Goal: Information Seeking & Learning: Learn about a topic

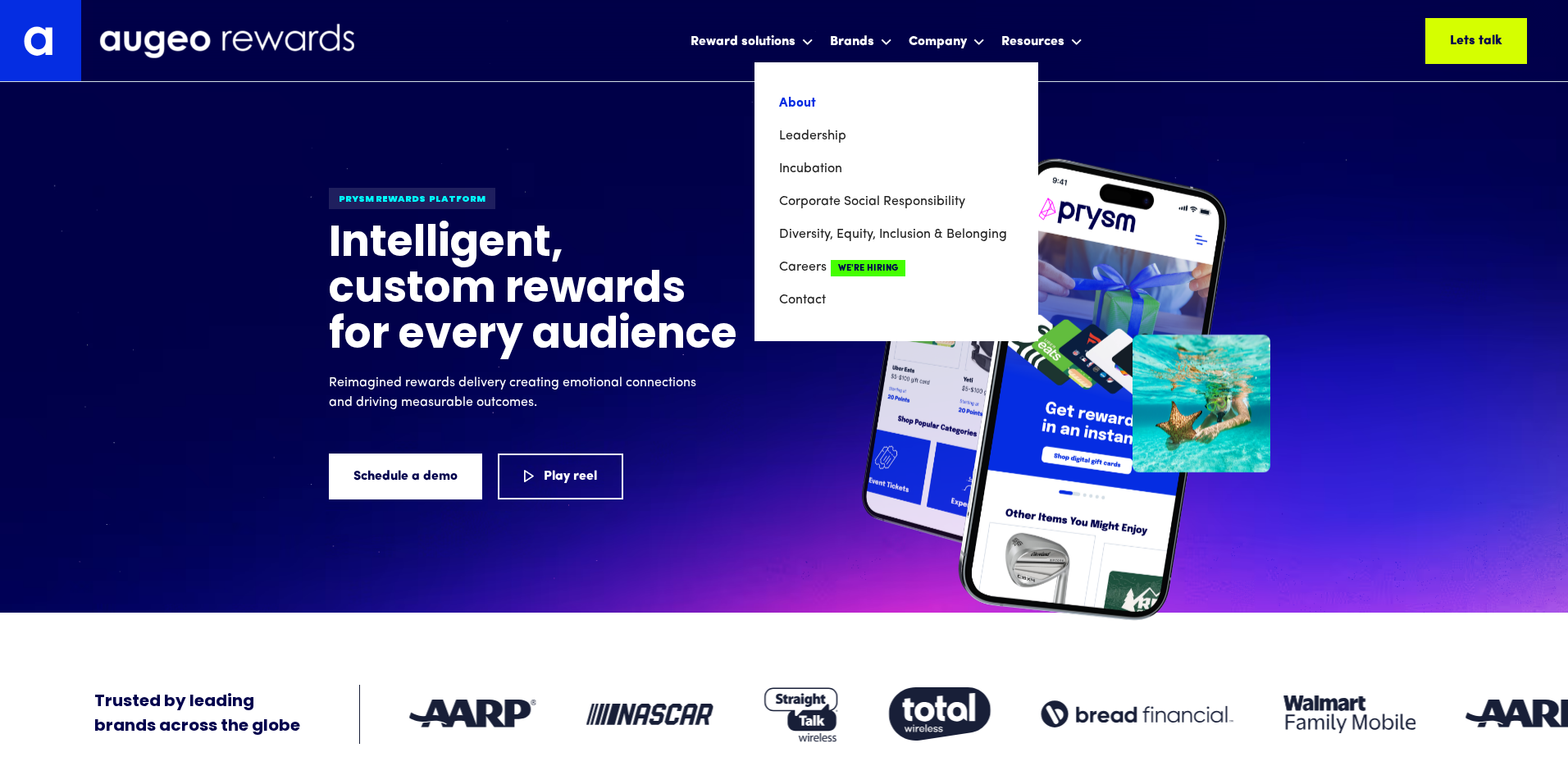
click at [809, 103] on link "About" at bounding box center [896, 104] width 234 height 33
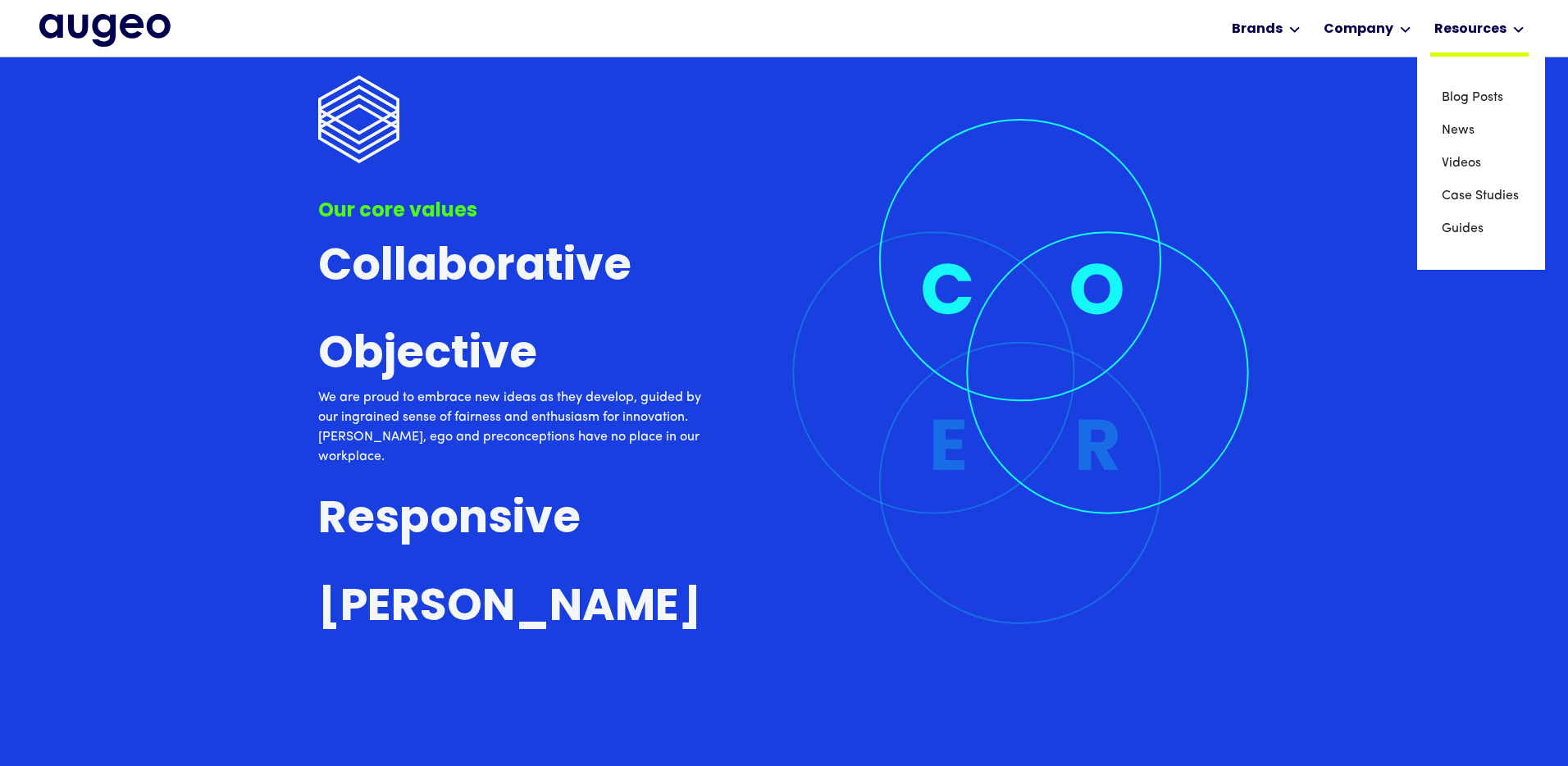
scroll to position [4879, 0]
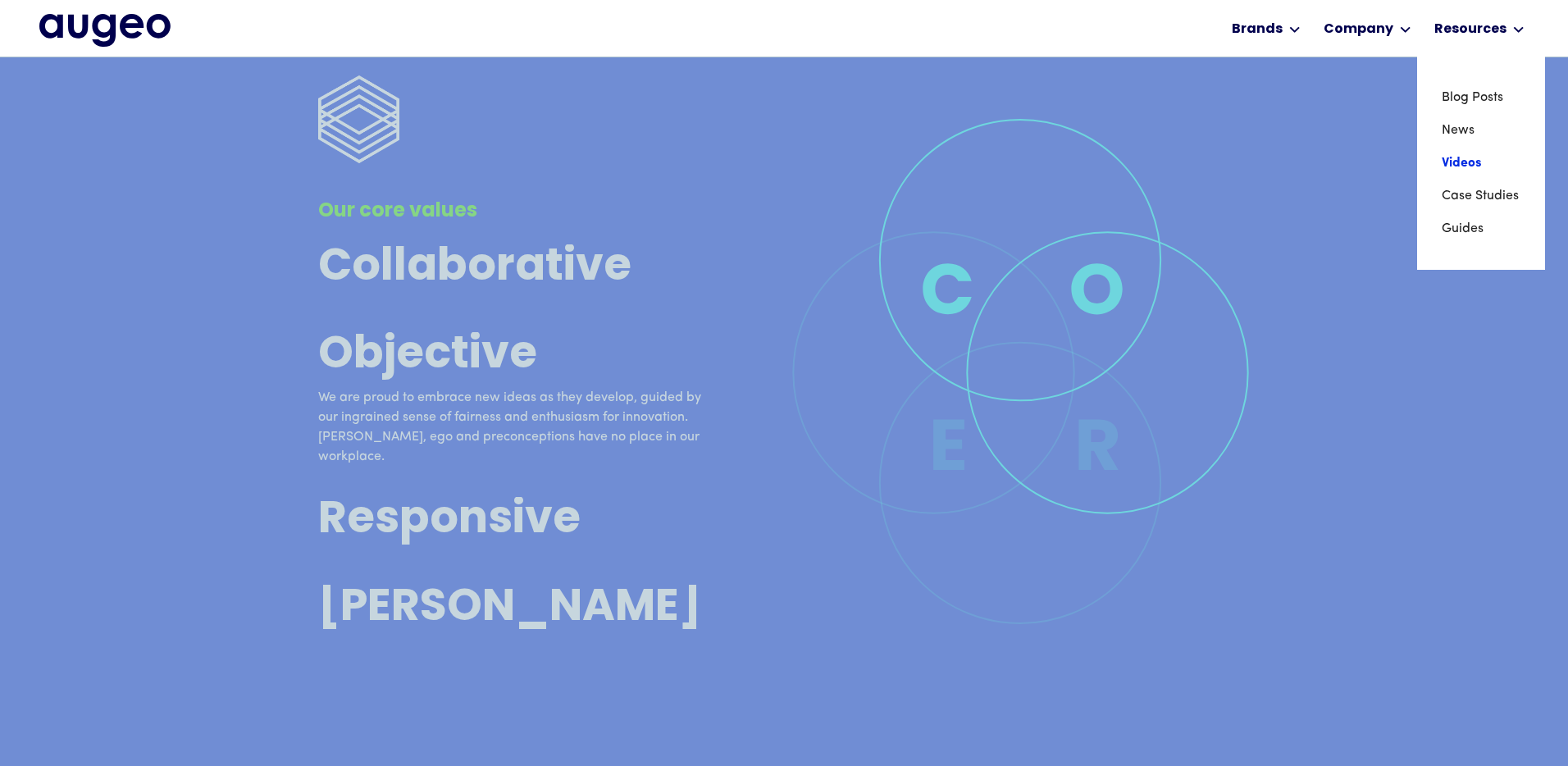
click at [1464, 160] on link "Videos" at bounding box center [1482, 164] width 79 height 33
click at [1469, 193] on link "Case Studies" at bounding box center [1482, 196] width 79 height 33
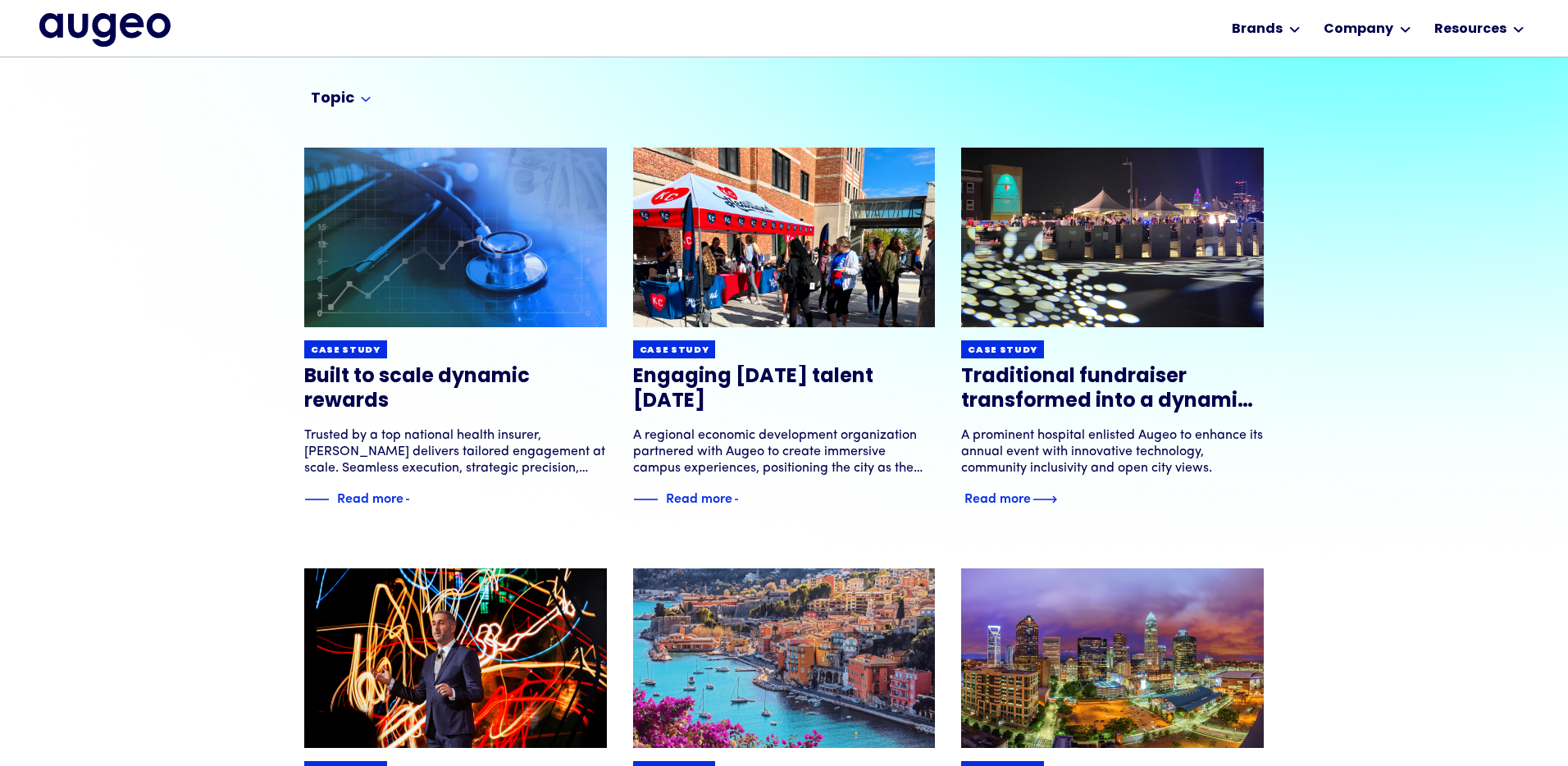
scroll to position [159, 0]
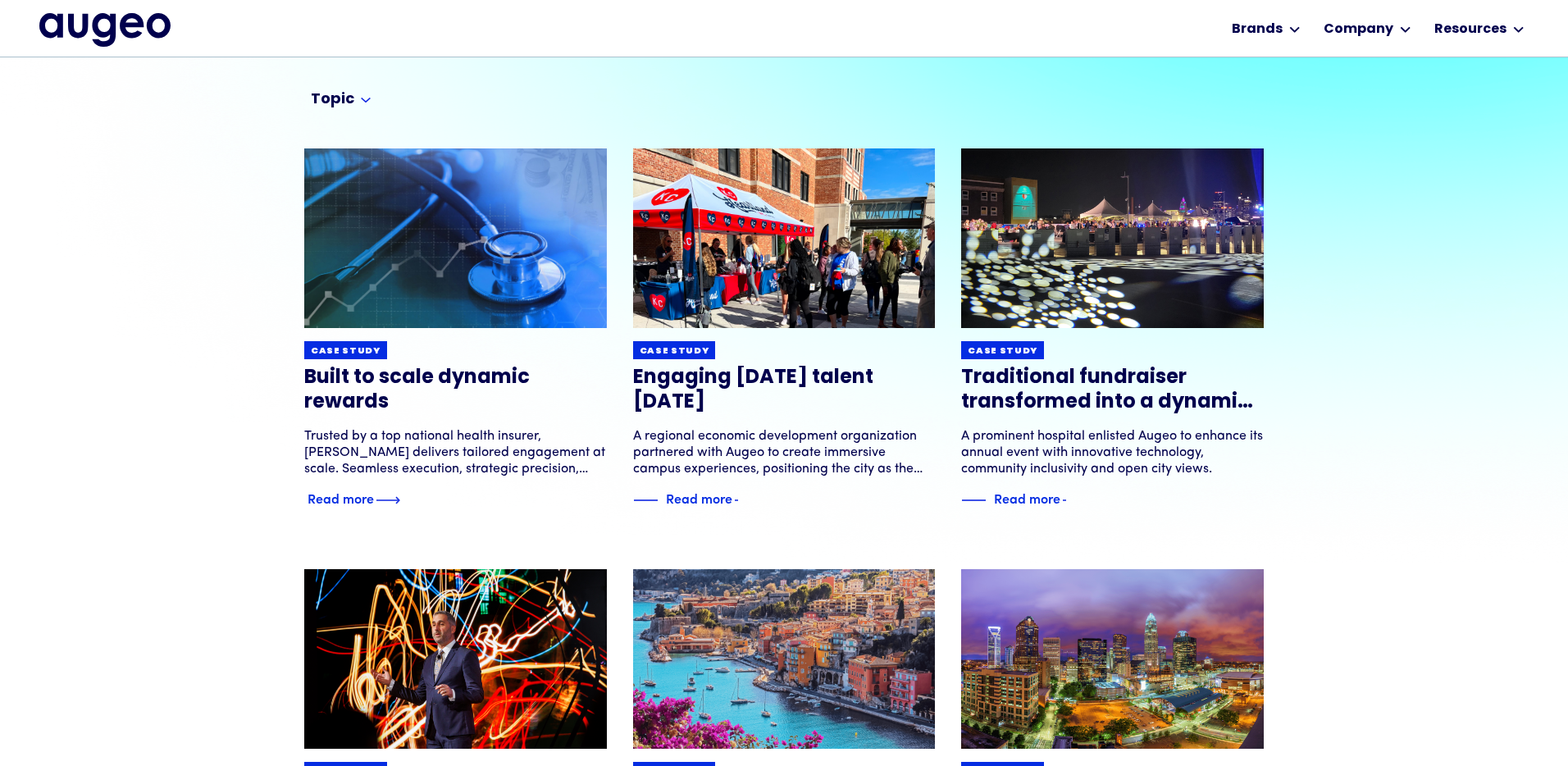
click at [357, 502] on div "Read more" at bounding box center [340, 498] width 67 height 20
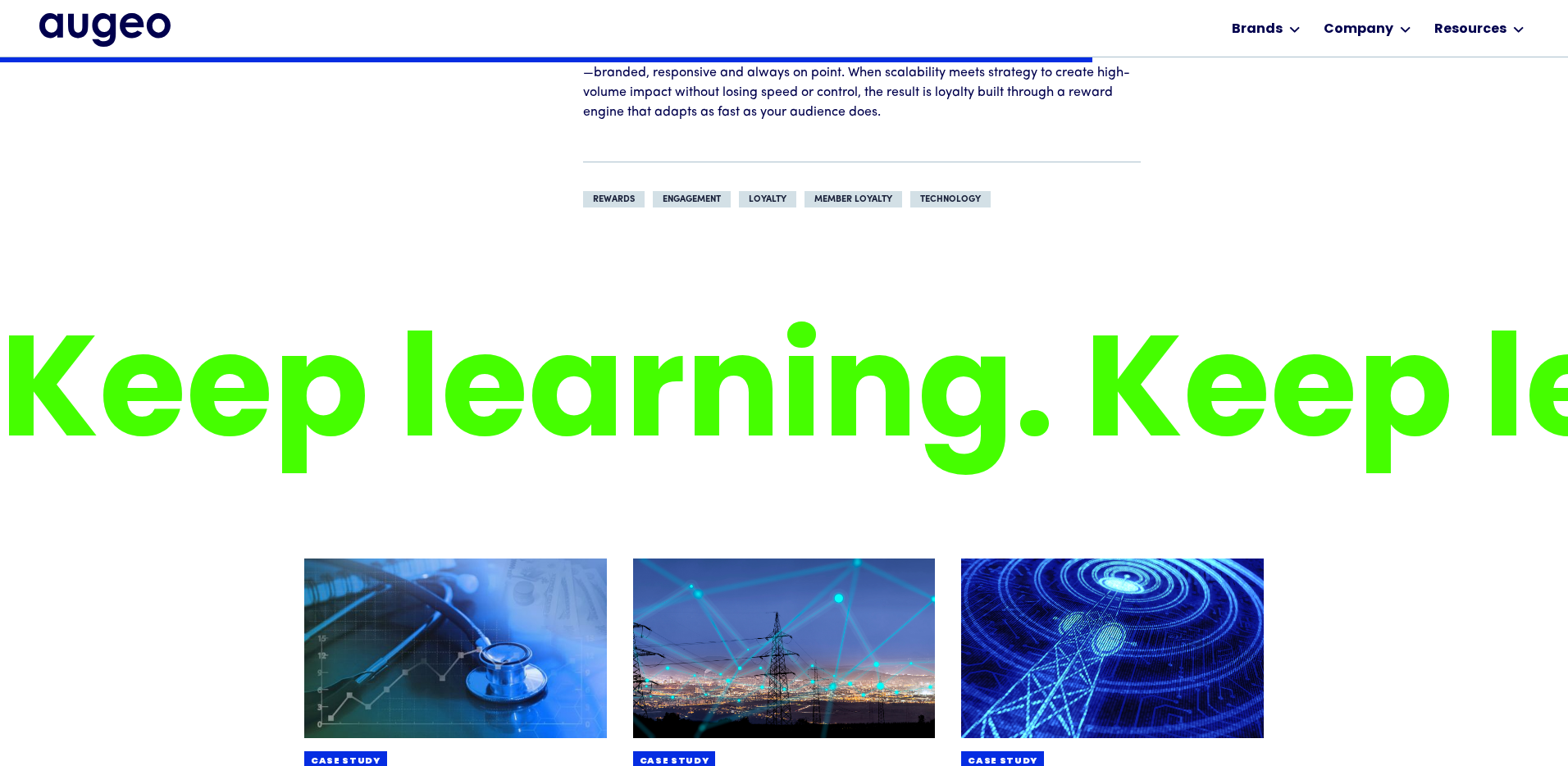
scroll to position [2069, 0]
